Goal: Communication & Community: Answer question/provide support

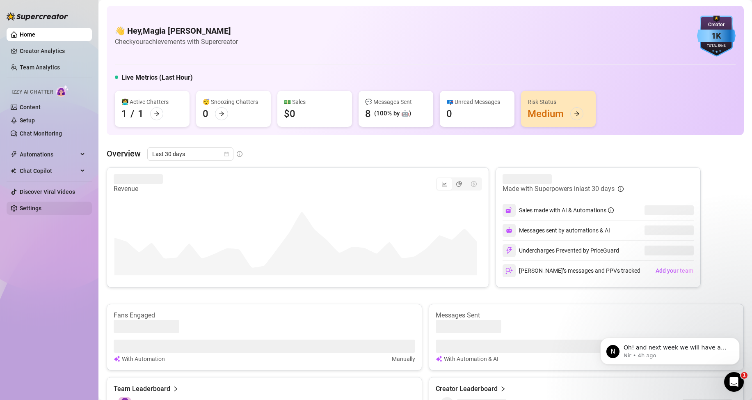
click at [34, 209] on link "Settings" at bounding box center [31, 208] width 22 height 7
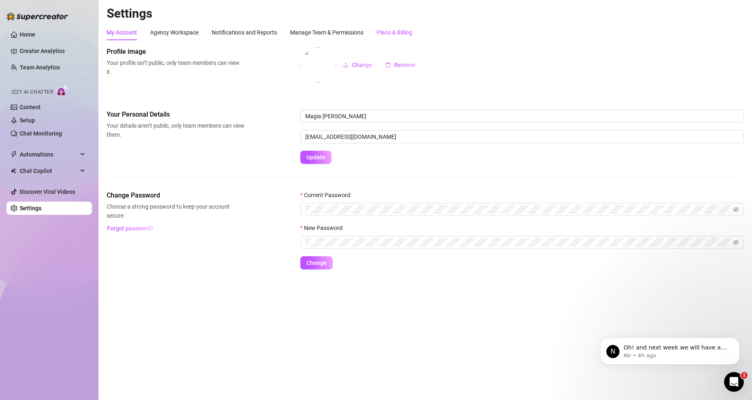
click at [405, 31] on div "Plans & Billing" at bounding box center [395, 32] width 36 height 9
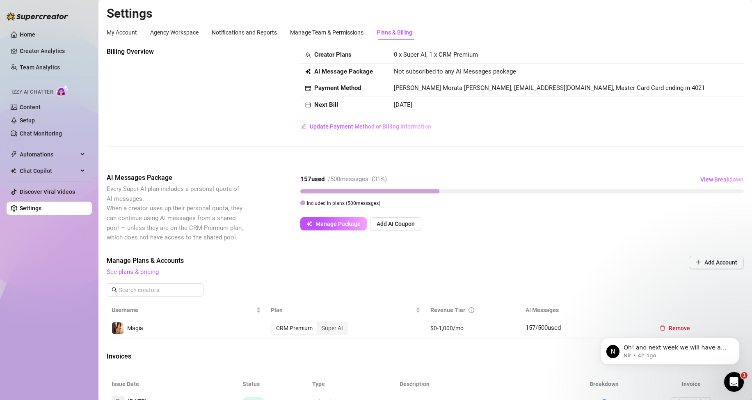
click at [733, 380] on icon "Open Intercom Messenger" at bounding box center [735, 382] width 14 height 14
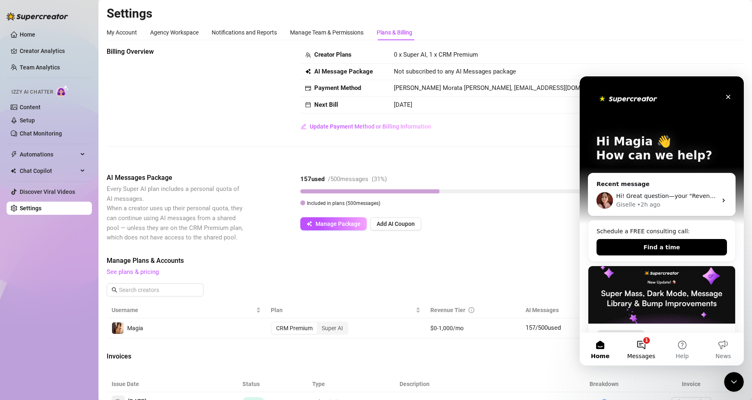
click at [646, 343] on button "1 Messages" at bounding box center [641, 348] width 41 height 33
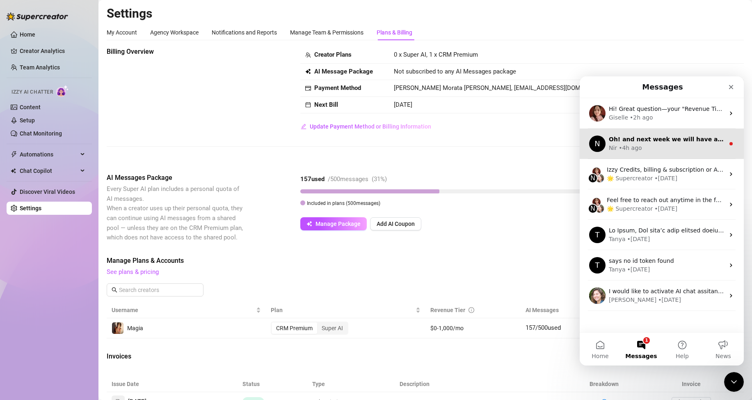
click at [666, 147] on div "Nir • 4h ago" at bounding box center [667, 148] width 116 height 9
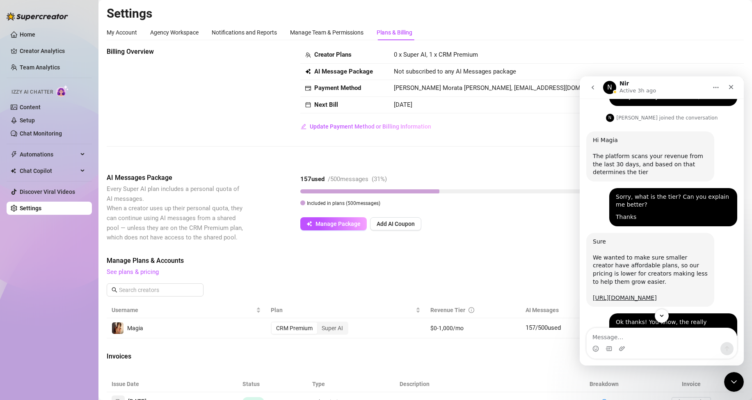
scroll to position [725, 0]
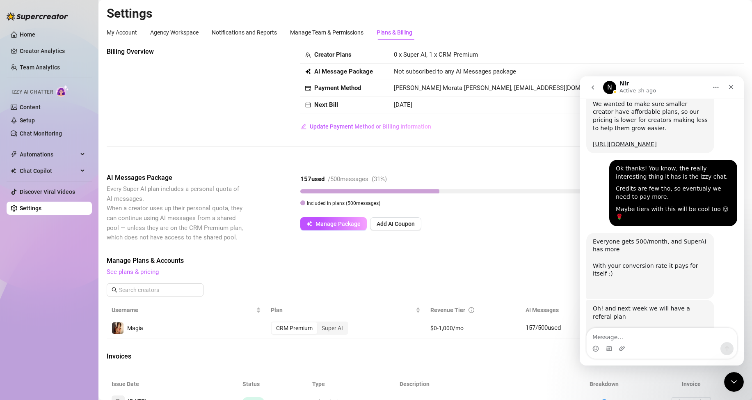
drag, startPoint x: 633, startPoint y: 338, endPoint x: 658, endPoint y: 301, distance: 44.7
click at [634, 338] on textarea "Message…" at bounding box center [662, 335] width 150 height 14
drag, startPoint x: 647, startPoint y: 338, endPoint x: 647, endPoint y: 287, distance: 50.9
click at [647, 338] on textarea "cool ;) we are happy, anyway xx" at bounding box center [662, 335] width 150 height 14
type textarea "cool ;) we are happy for now, anyway xx"
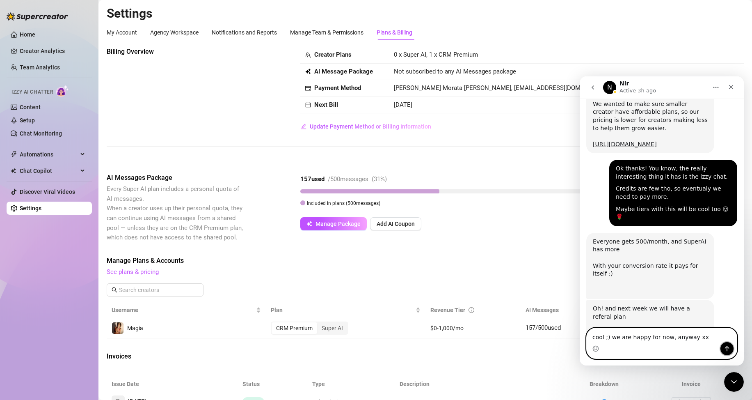
click at [727, 349] on icon "Send a message…" at bounding box center [727, 348] width 7 height 7
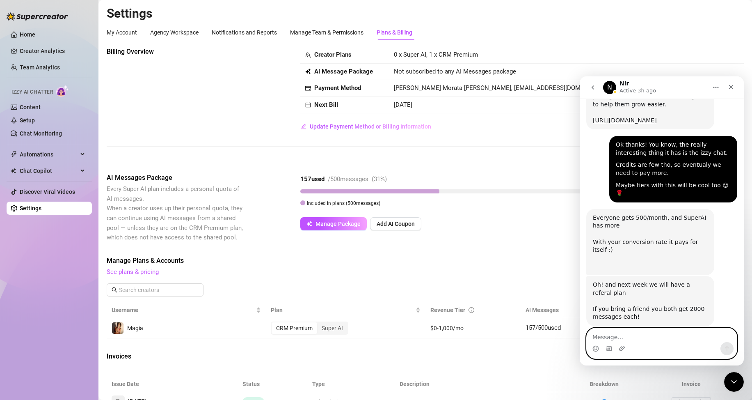
scroll to position [772, 0]
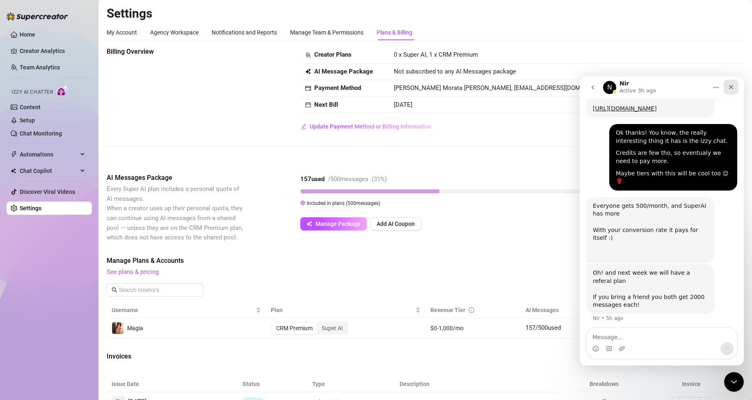
click at [729, 84] on icon "Close" at bounding box center [731, 87] width 7 height 7
